Goal: Find specific page/section: Find specific page/section

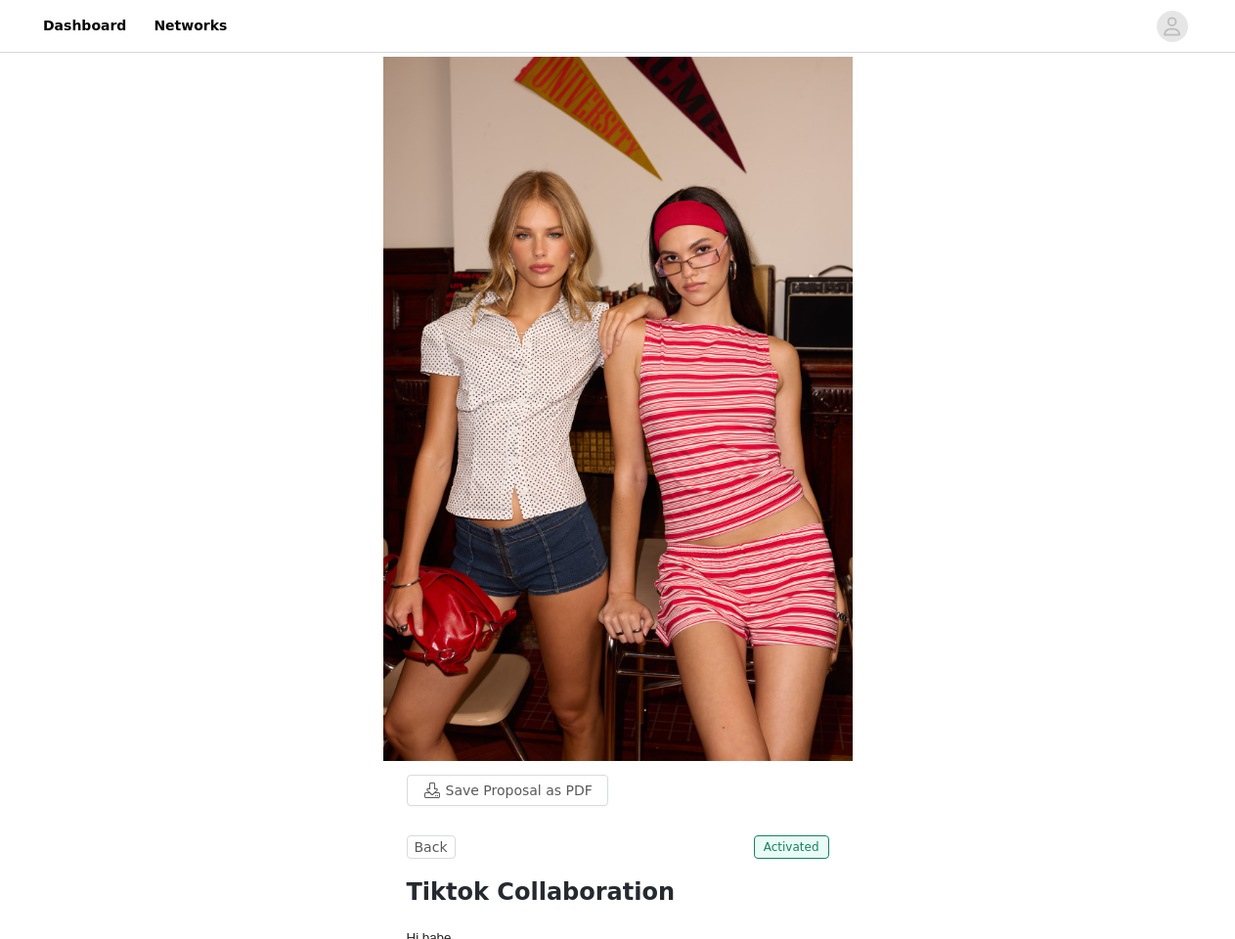
click at [617, 469] on img at bounding box center [617, 409] width 469 height 704
click at [617, 26] on div at bounding box center [692, 26] width 906 height 44
click at [1172, 26] on icon "avatar" at bounding box center [1171, 26] width 19 height 31
click at [498, 790] on body "Dashboard Networks Save Proposal as PDF Back Activated Tiktok Collaboration Hi …" at bounding box center [617, 469] width 1235 height 939
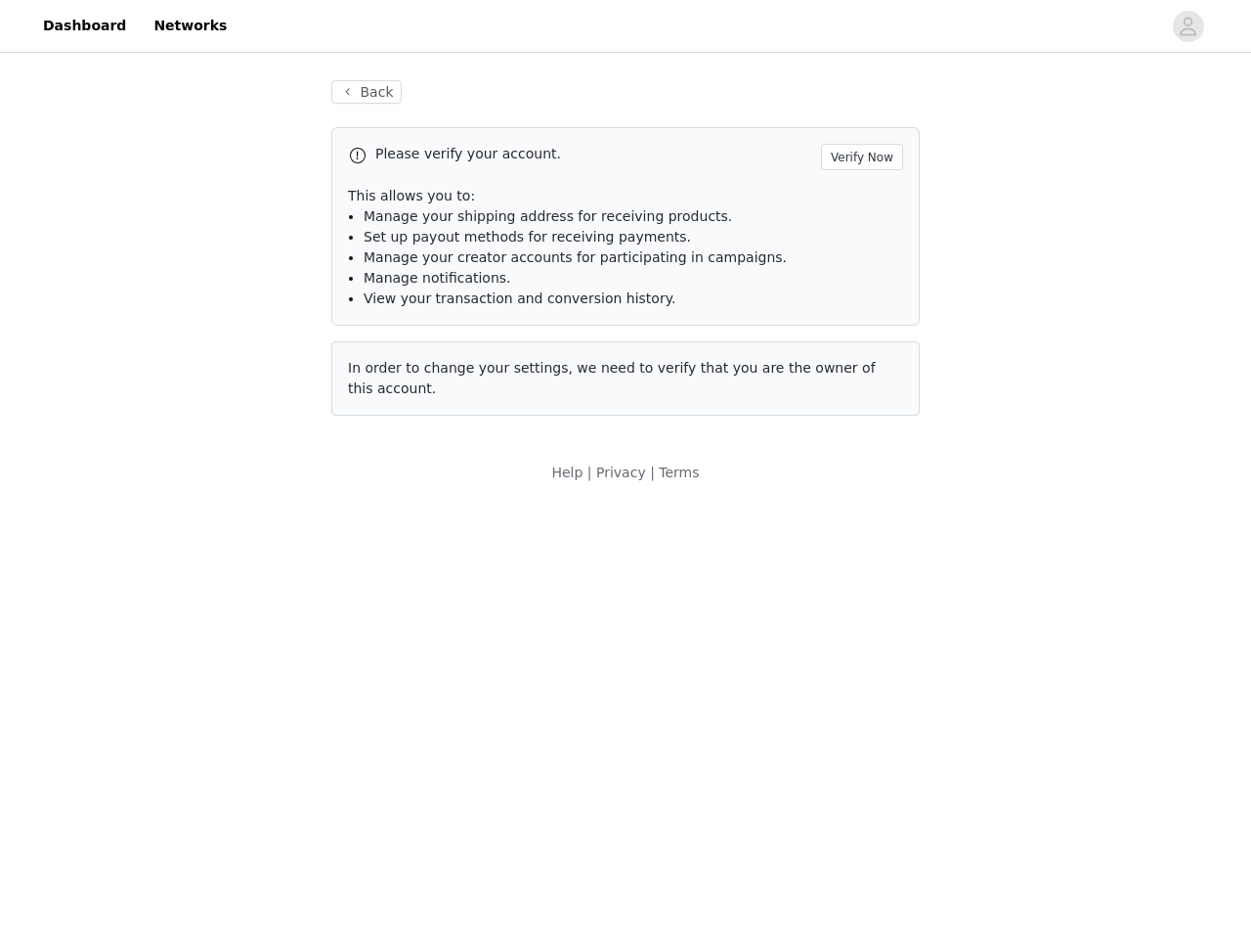
click at [428, 847] on body "Dashboard Networks Back Please verify your account. Verify Now This allows you …" at bounding box center [625, 469] width 1251 height 939
click at [795, 847] on body "Dashboard Networks Back Please verify your account. Verify Now This allows you …" at bounding box center [625, 469] width 1251 height 939
